Goal: Task Accomplishment & Management: Manage account settings

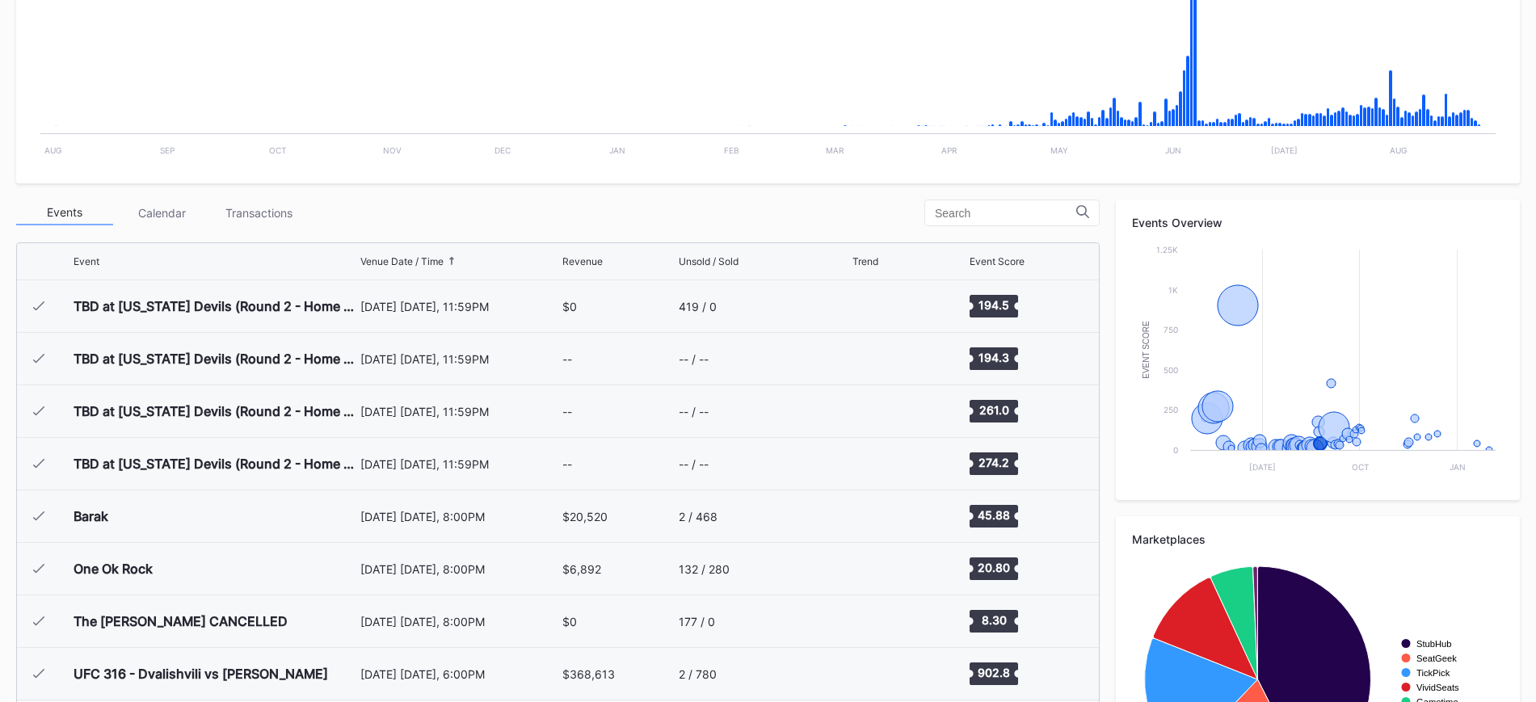
scroll to position [1786, 0]
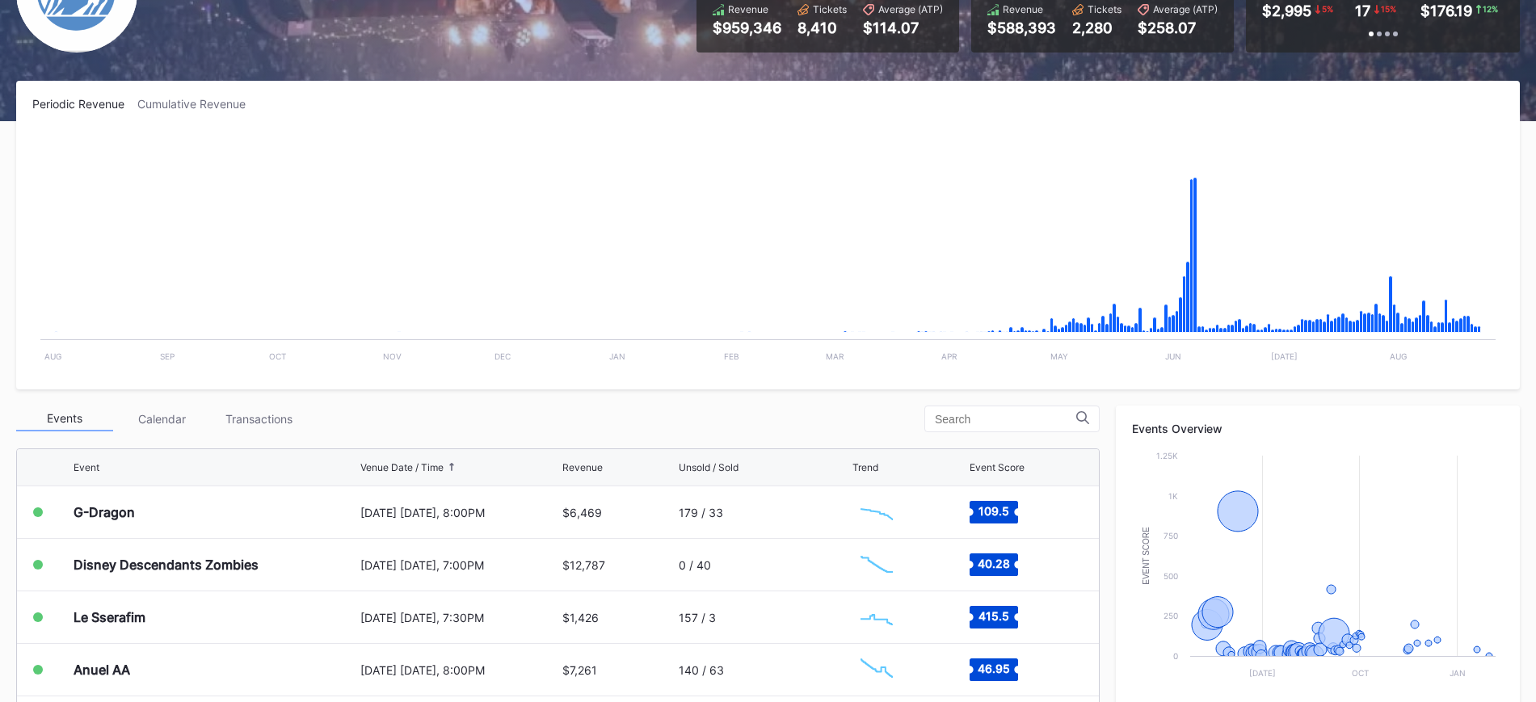
scroll to position [202, 0]
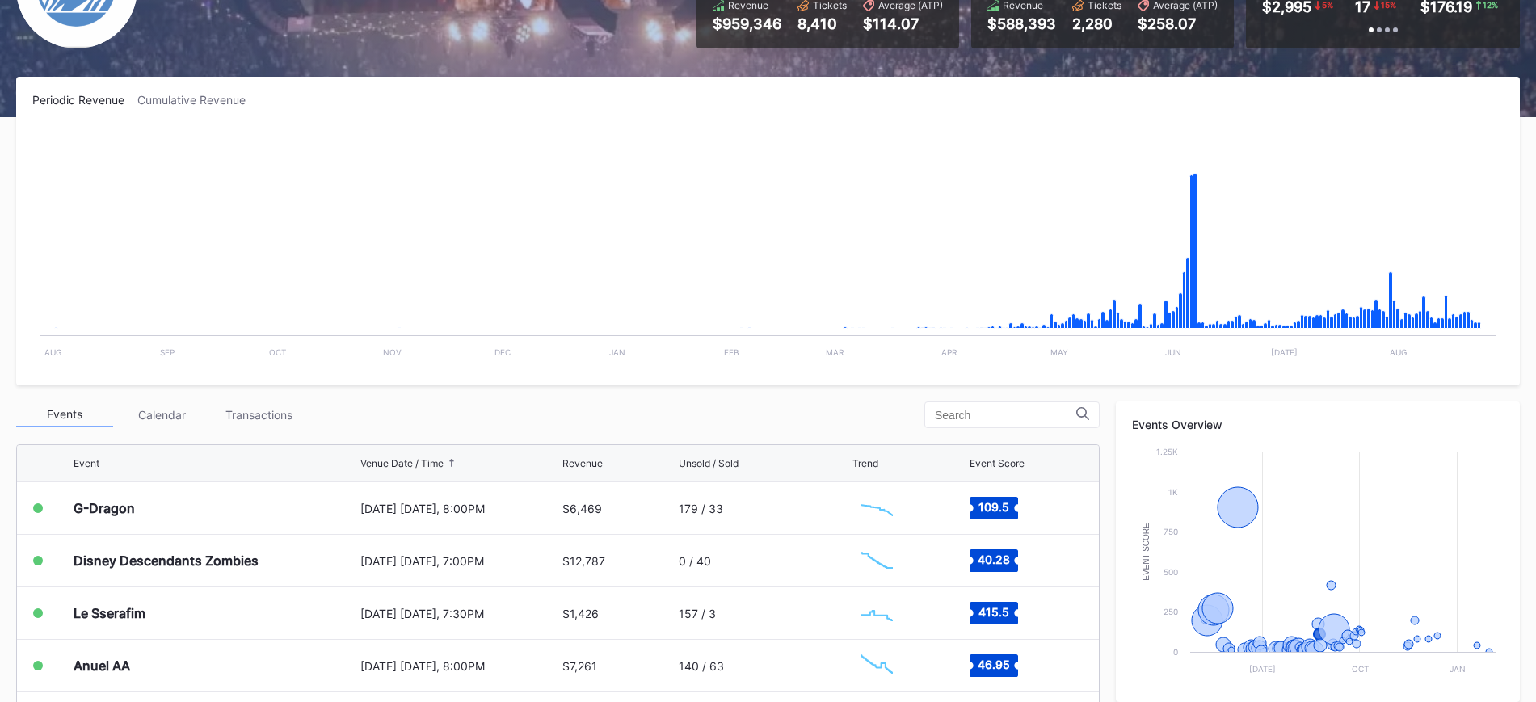
click at [496, 517] on div "[DATE] [DATE], 8:00PM" at bounding box center [459, 509] width 198 height 52
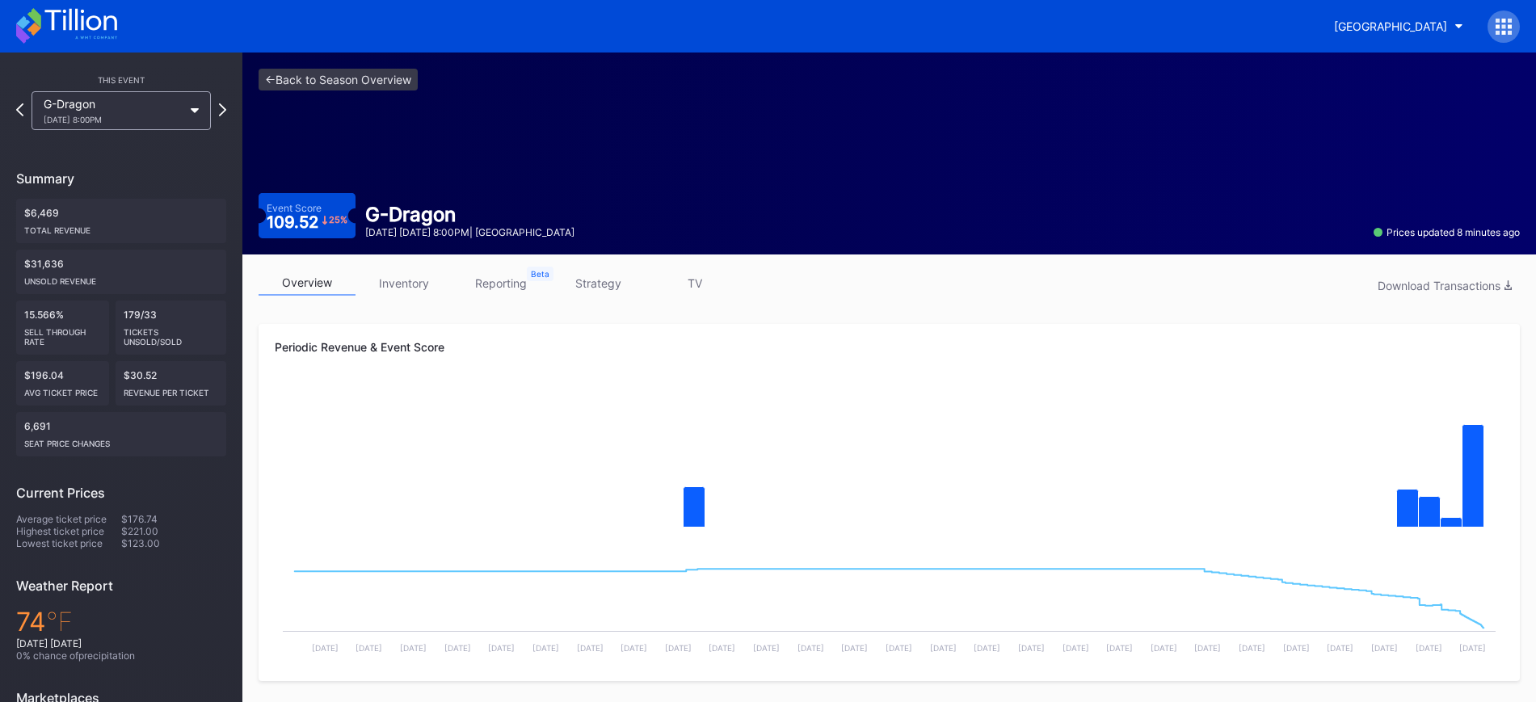
click at [411, 278] on link "inventory" at bounding box center [404, 283] width 97 height 25
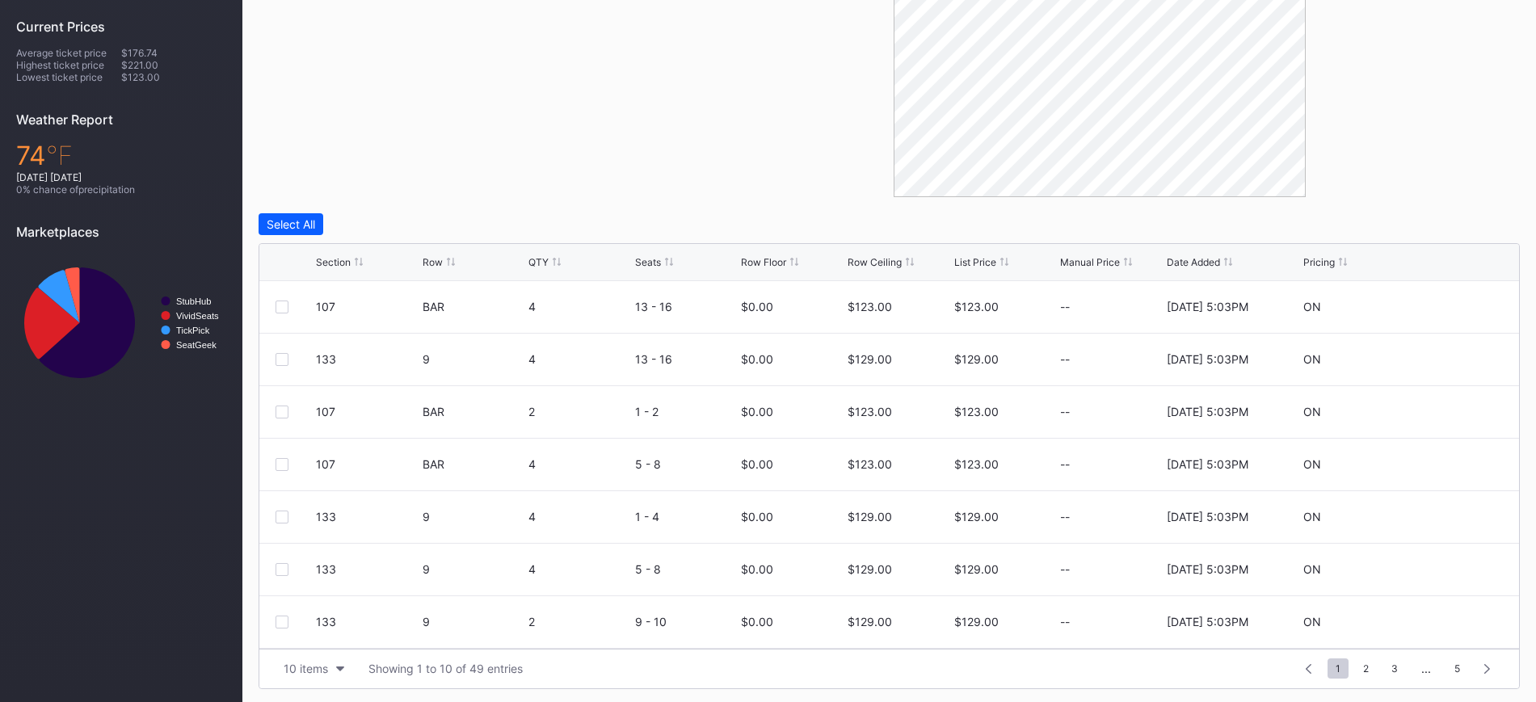
scroll to position [470, 0]
click at [328, 260] on div "Section" at bounding box center [333, 259] width 35 height 12
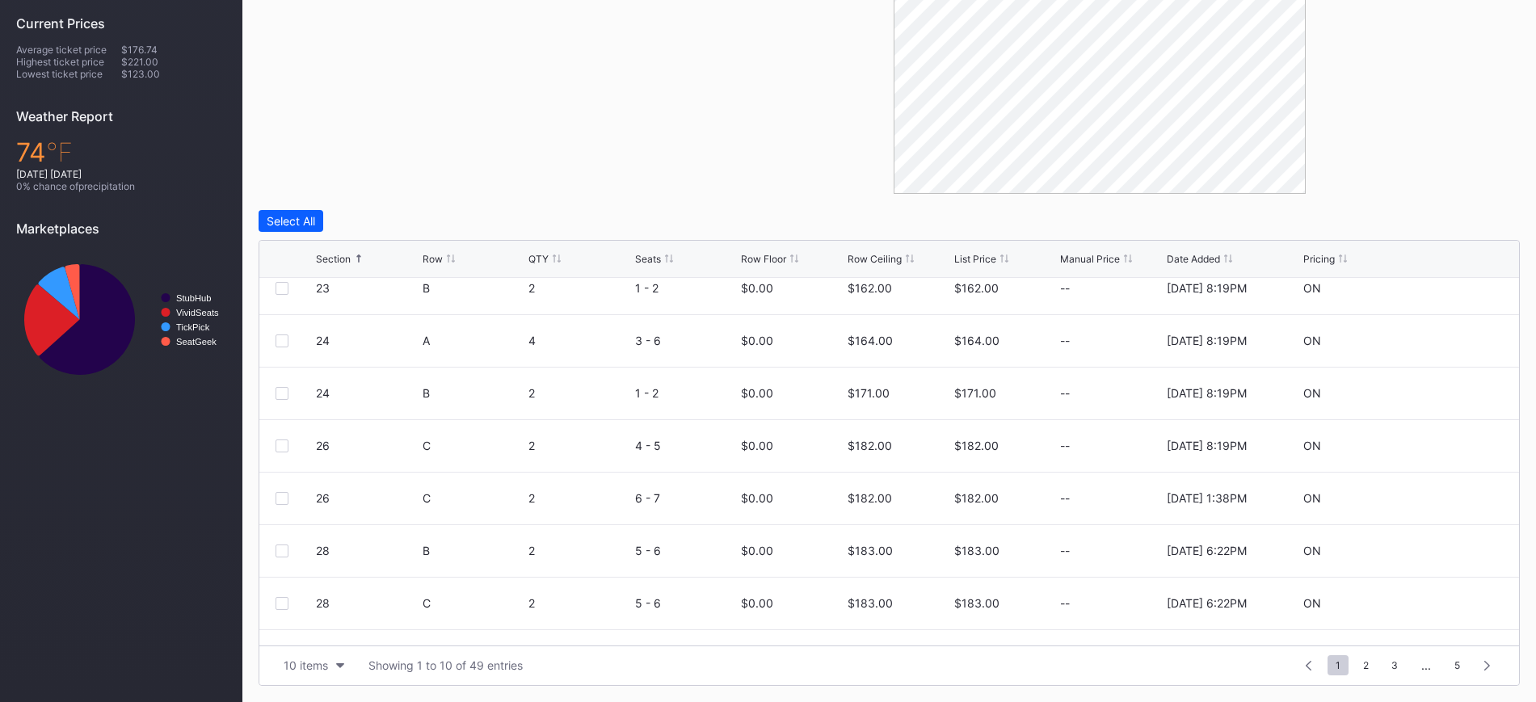
scroll to position [158, 0]
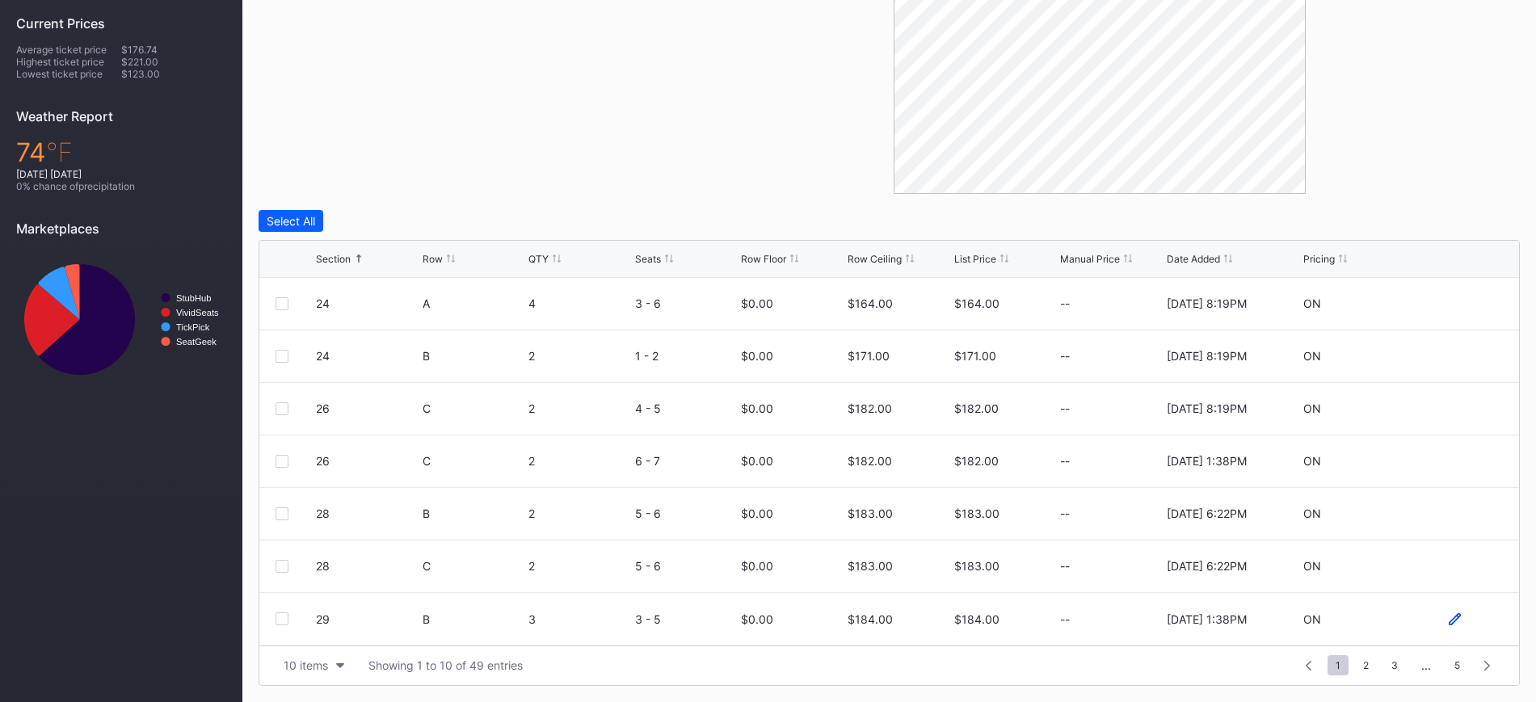
click at [1449, 621] on icon at bounding box center [1455, 619] width 12 height 12
click at [906, 621] on input "184" at bounding box center [899, 625] width 103 height 31
type input "158"
click at [1466, 619] on div "Save" at bounding box center [1479, 625] width 27 height 14
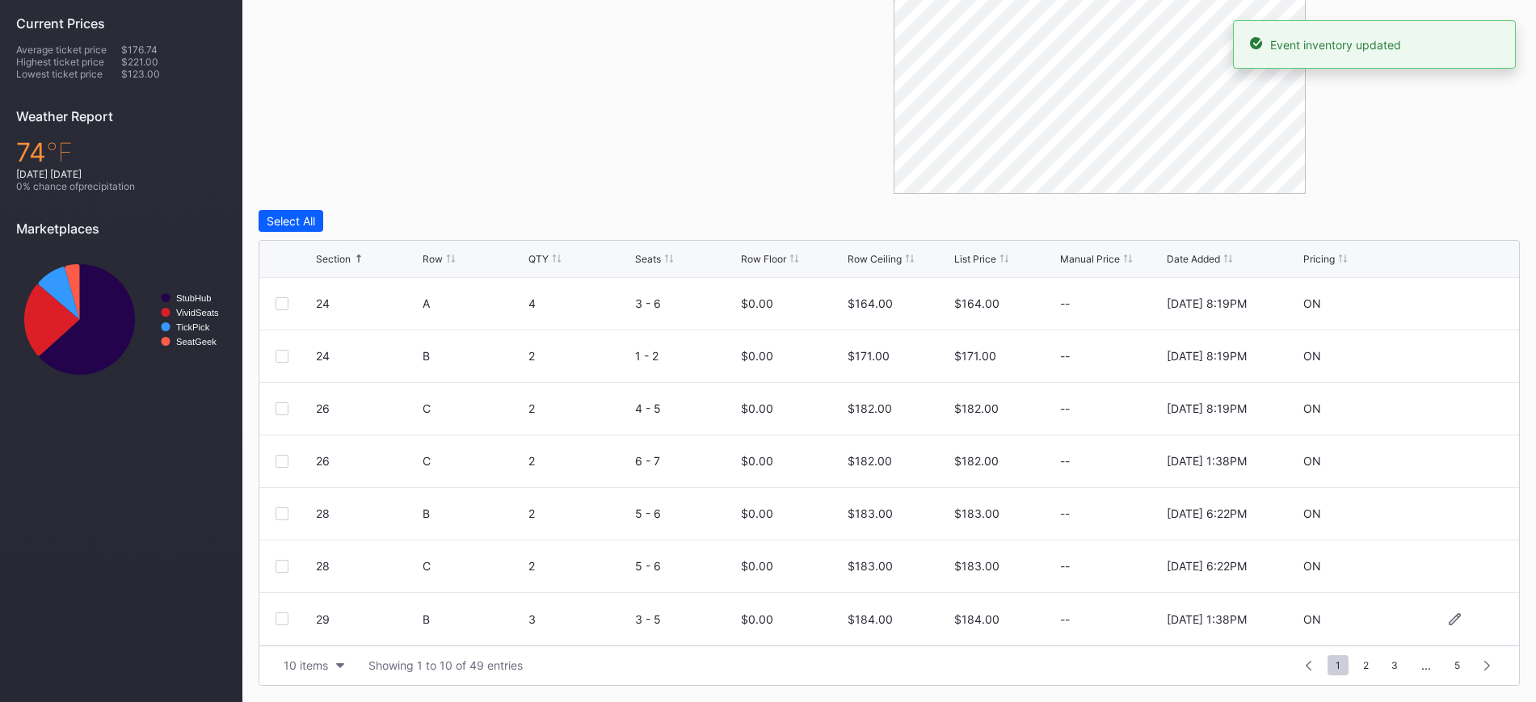
scroll to position [0, 0]
click at [1369, 669] on span "2" at bounding box center [1366, 665] width 22 height 20
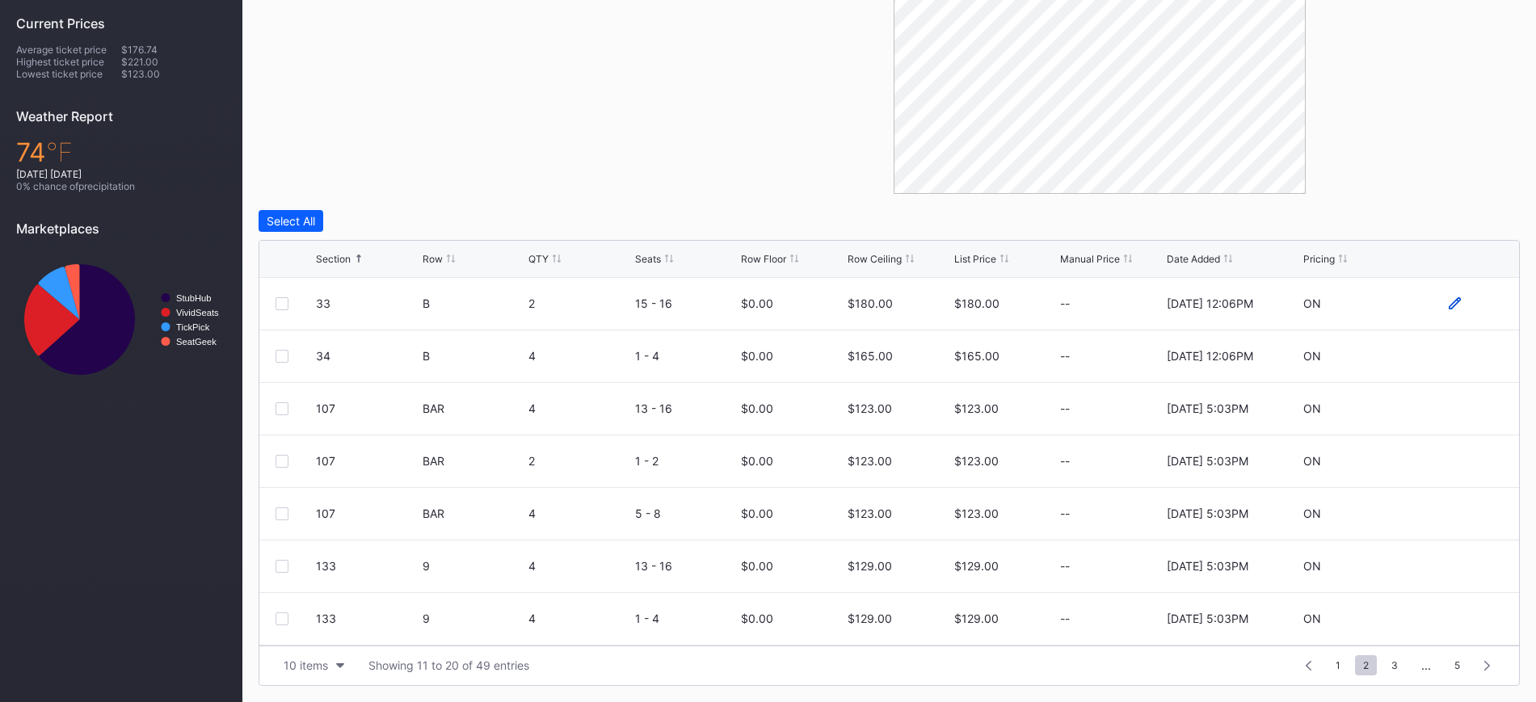
click at [1449, 297] on icon at bounding box center [1455, 303] width 12 height 12
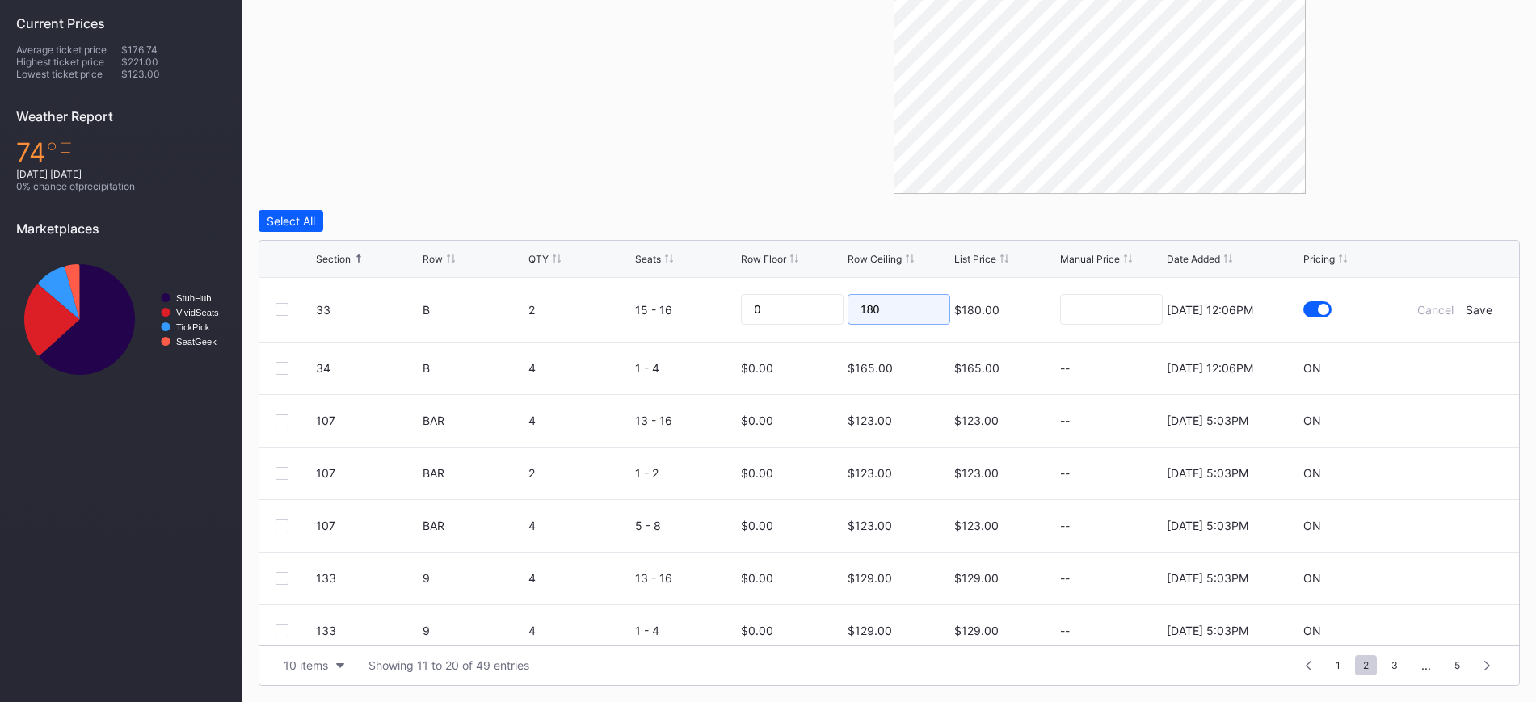
click at [908, 301] on input "180" at bounding box center [899, 309] width 103 height 31
type input "177"
click at [1466, 307] on div "Save" at bounding box center [1479, 310] width 27 height 14
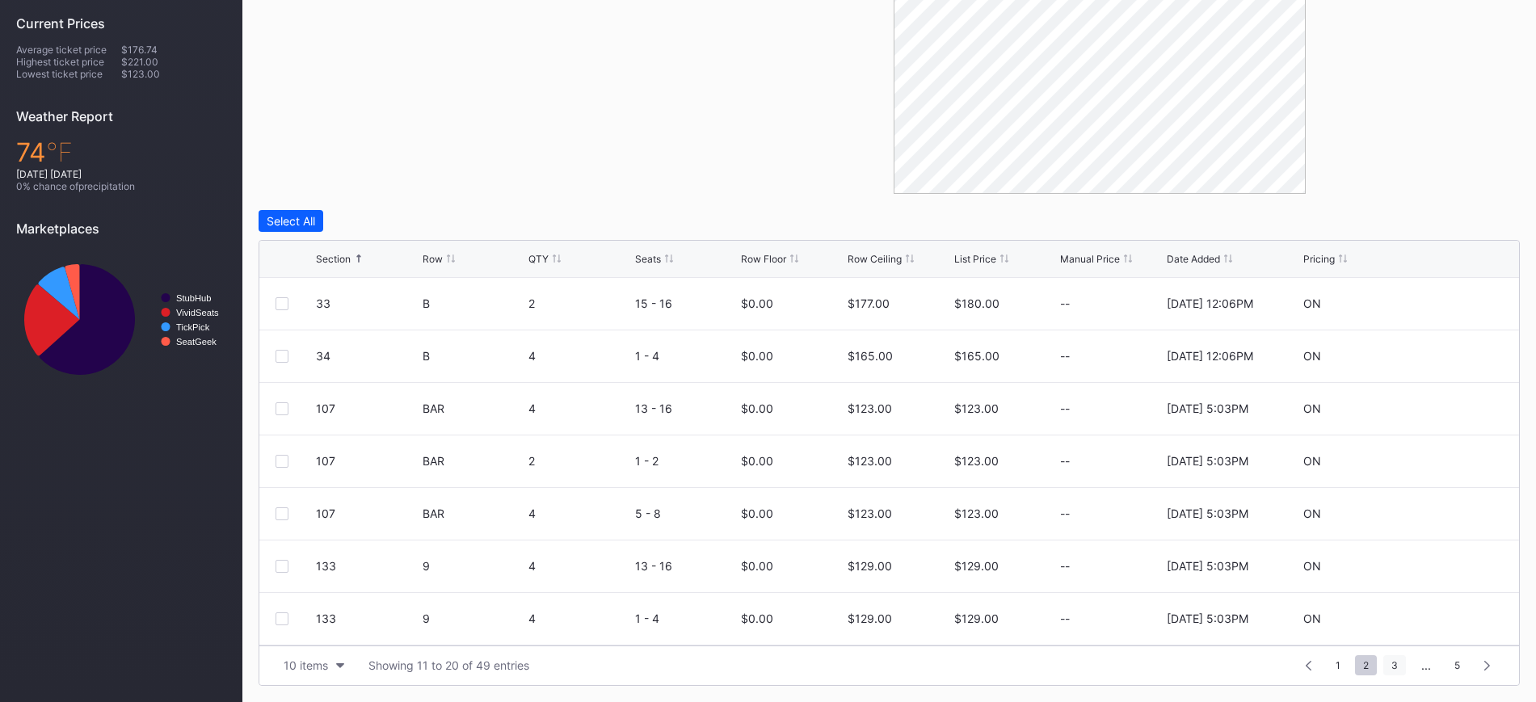
click at [1393, 660] on span "3" at bounding box center [1395, 665] width 23 height 20
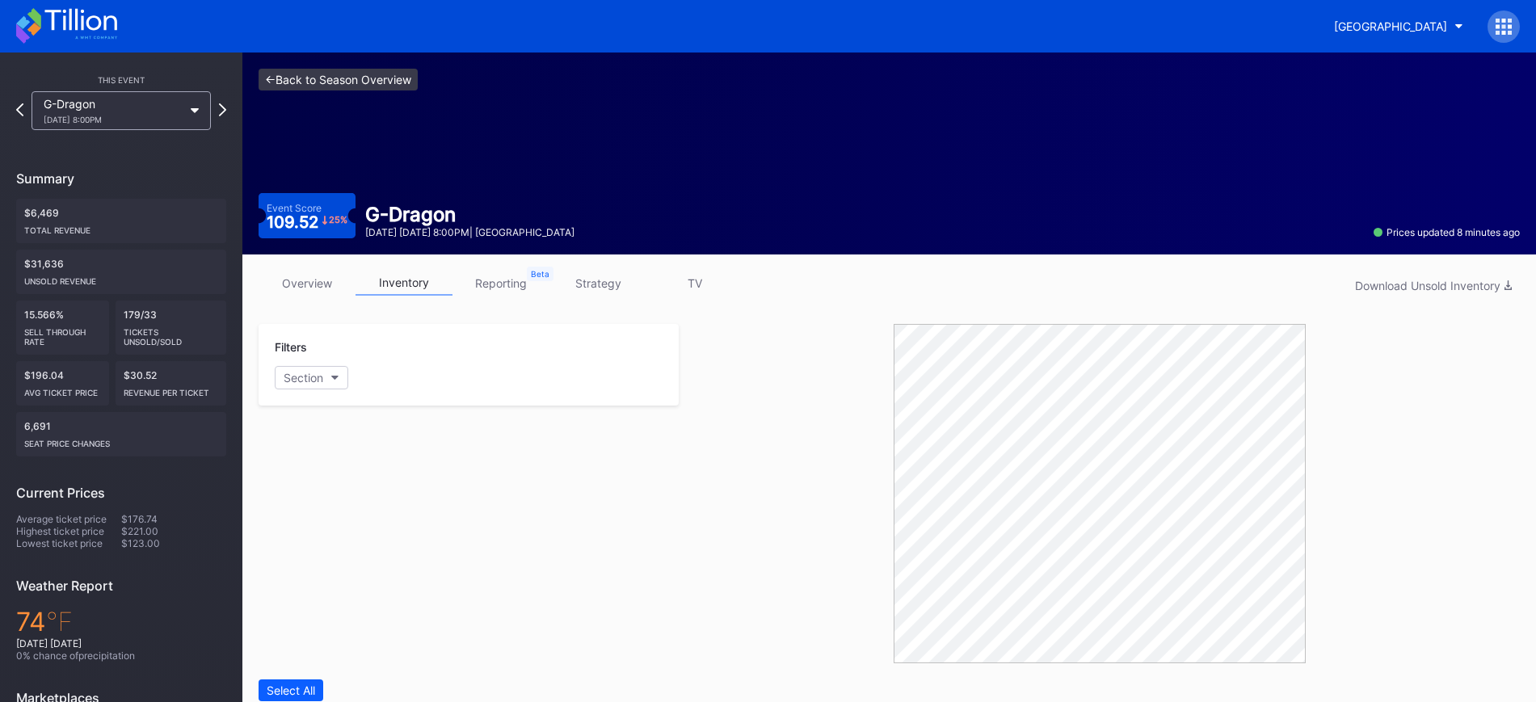
click at [349, 72] on link "<- Back to Season Overview" at bounding box center [338, 80] width 159 height 22
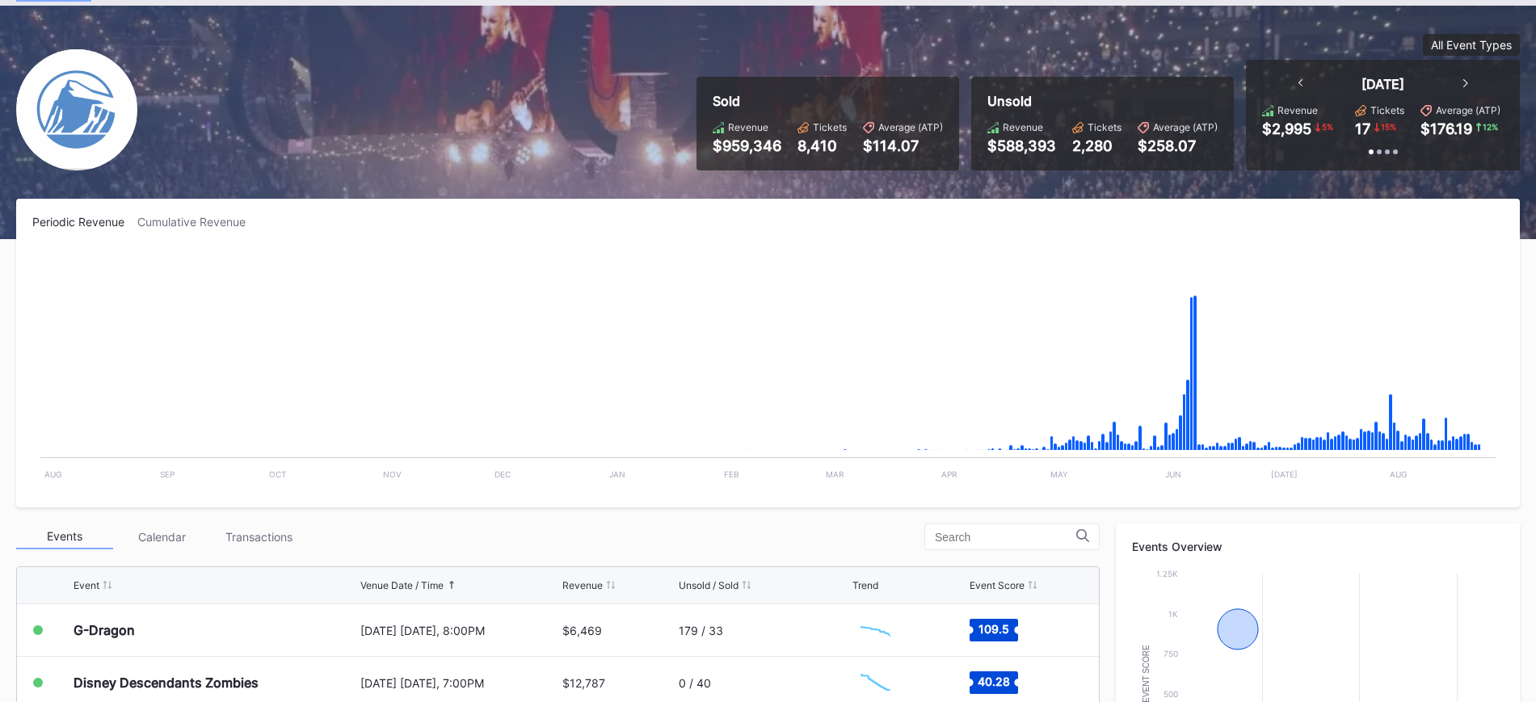
scroll to position [81, 0]
